Goal: Task Accomplishment & Management: Manage account settings

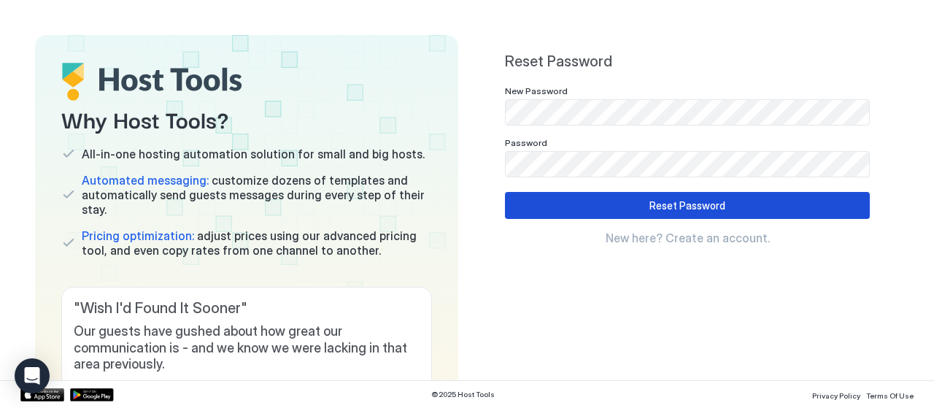
click at [622, 203] on button "Reset Password" at bounding box center [687, 205] width 365 height 27
